Goal: Check status

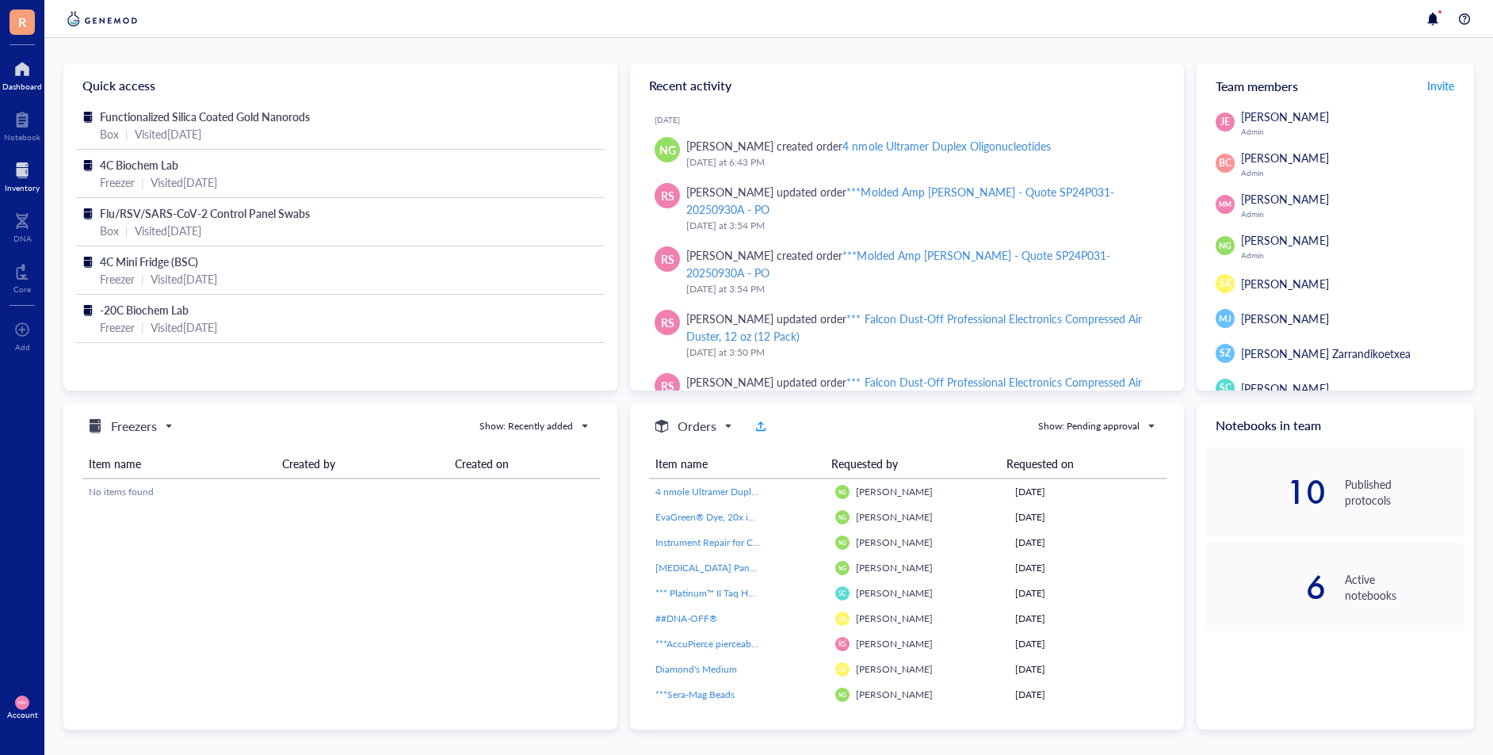
click at [19, 168] on div at bounding box center [22, 170] width 35 height 25
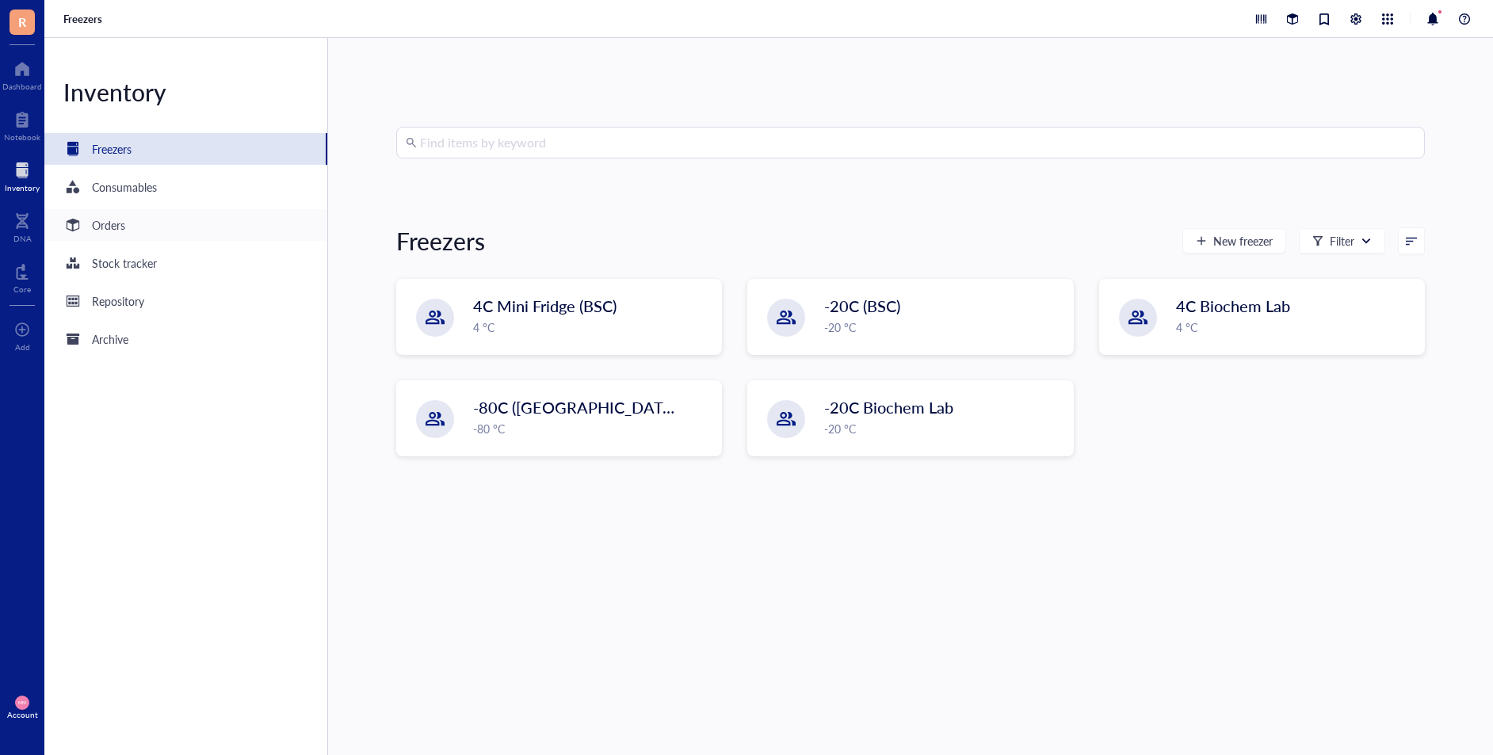
click at [93, 224] on div "Orders" at bounding box center [108, 224] width 33 height 17
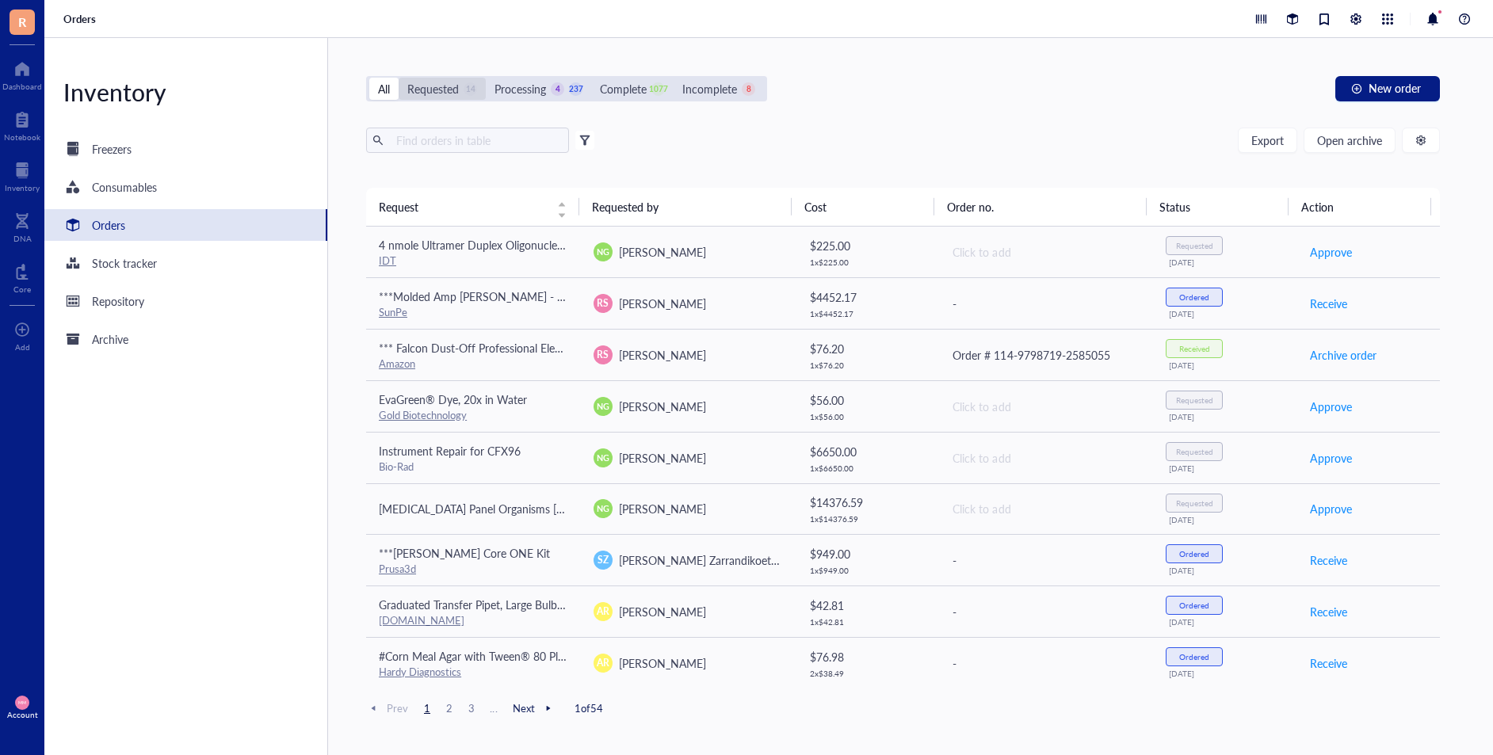
click at [420, 90] on div "Requested" at bounding box center [433, 88] width 52 height 17
click at [399, 78] on input "Requested 14" at bounding box center [399, 78] width 0 height 0
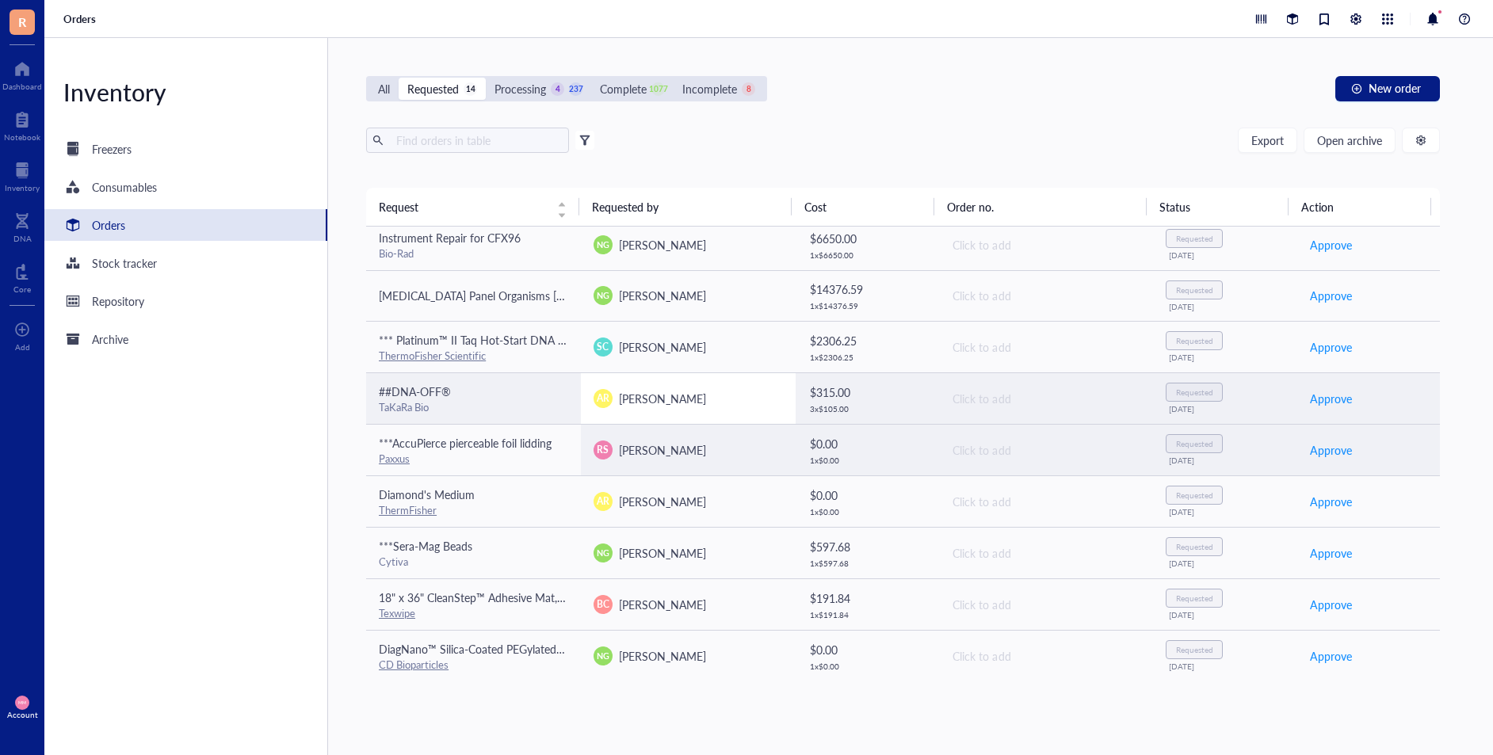
scroll to position [124, 0]
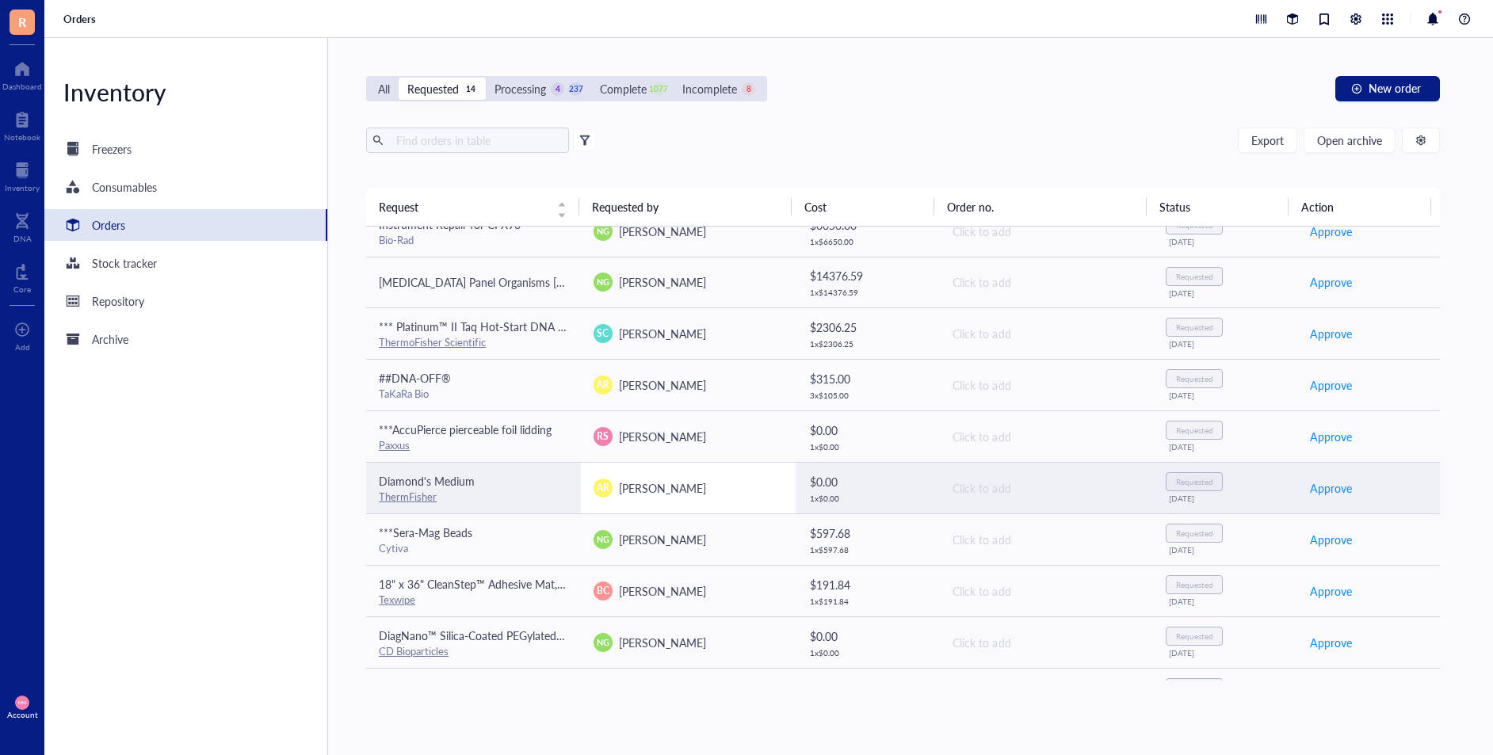
click at [687, 497] on td "AR [PERSON_NAME]" at bounding box center [688, 488] width 215 height 52
